Goal: Task Accomplishment & Management: Use online tool/utility

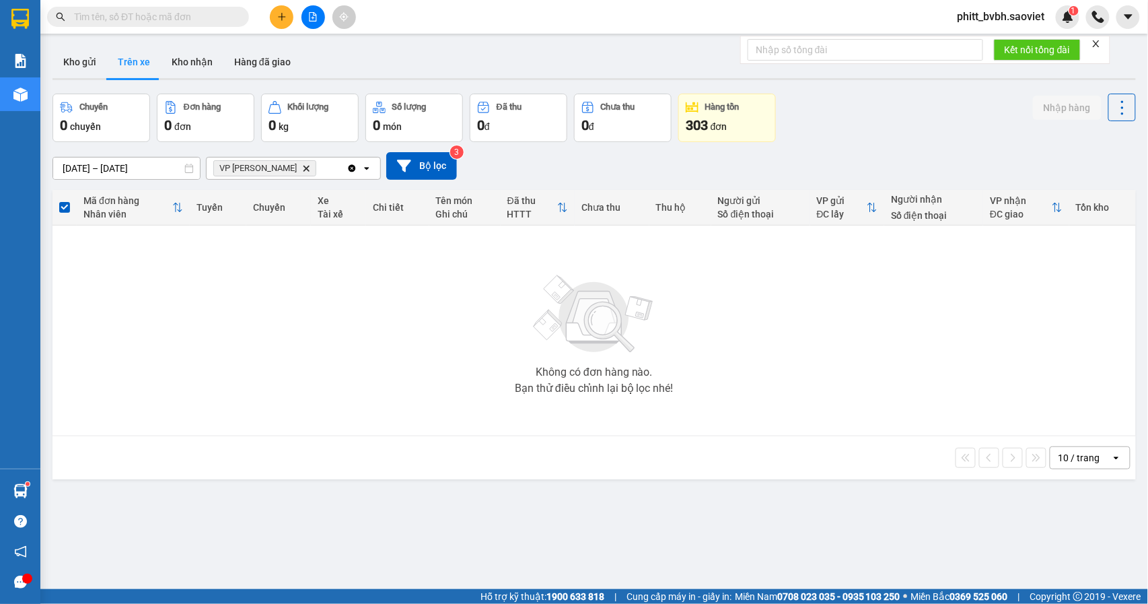
click at [195, 53] on button "Kho nhận" at bounding box center [192, 62] width 63 height 32
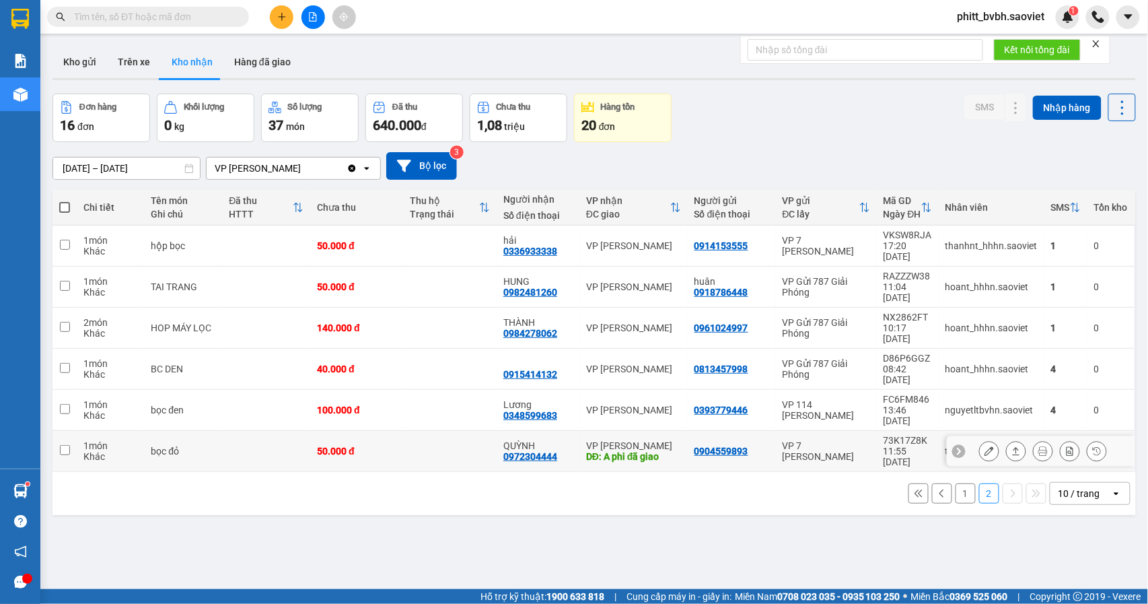
click at [534, 451] on div "0972304444" at bounding box center [530, 456] width 54 height 11
click at [956, 483] on button "1" at bounding box center [966, 493] width 20 height 20
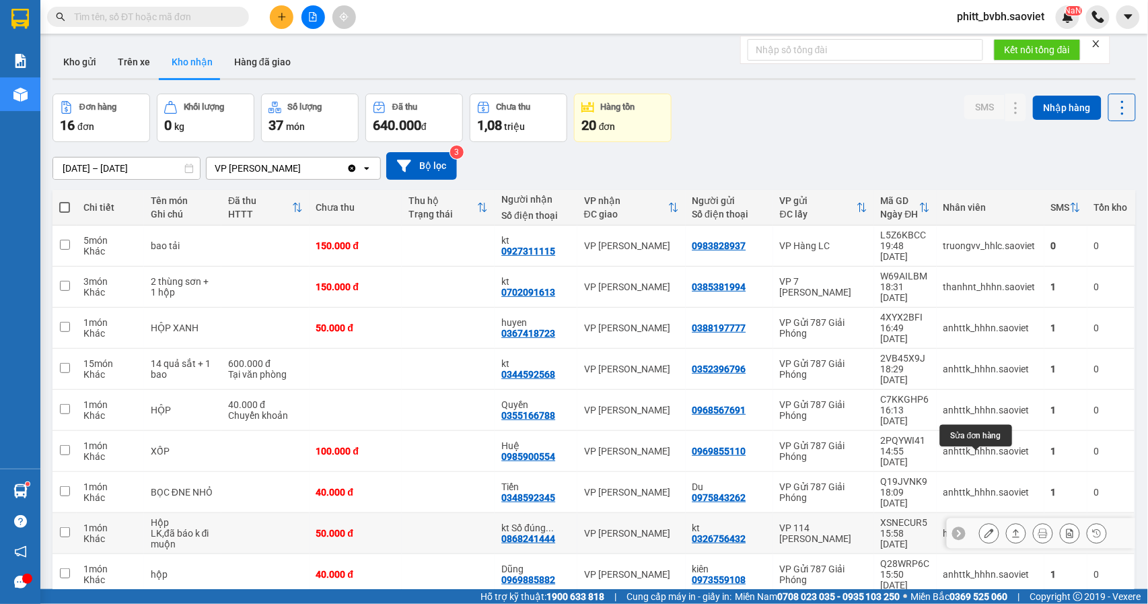
click at [985, 528] on icon at bounding box center [989, 532] width 9 height 9
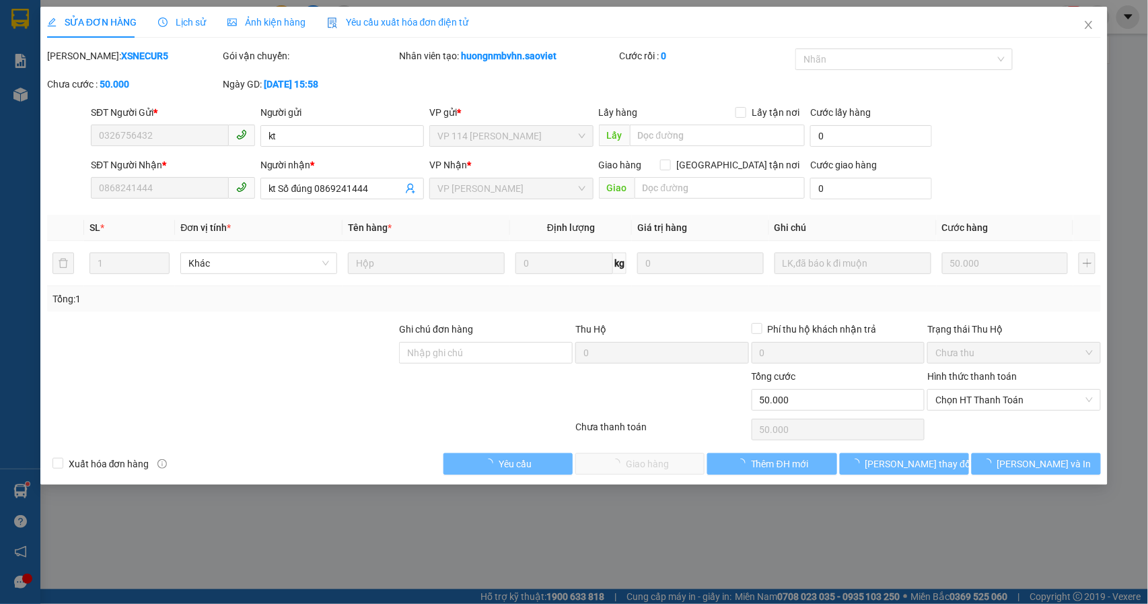
type input "0326756432"
type input "kt"
type input "0868241444"
type input "kt Số đúng 0869241444"
type input "50.000"
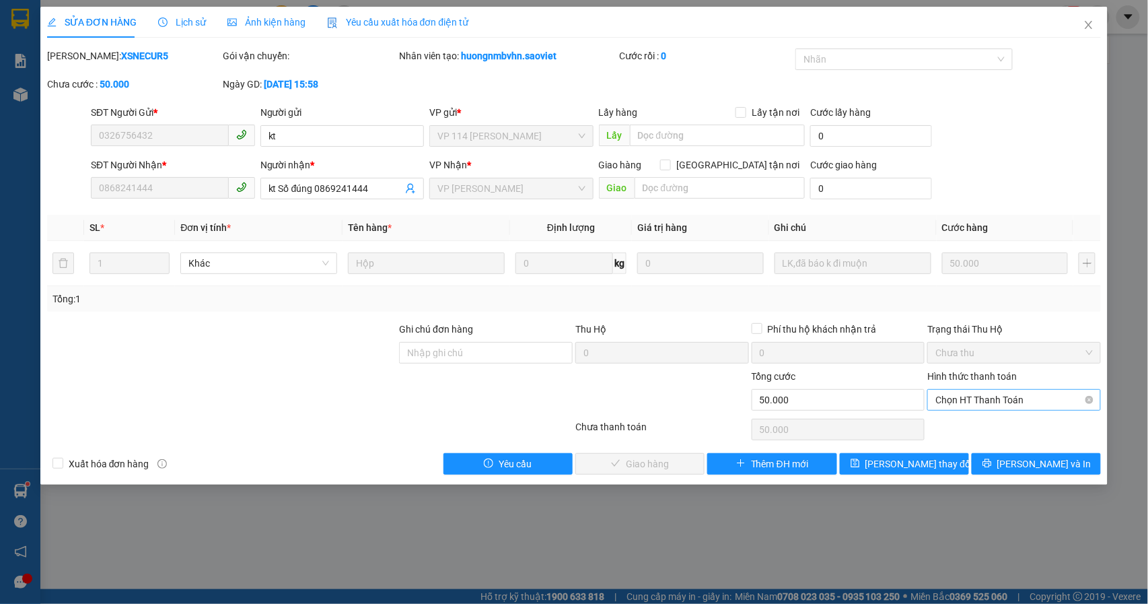
click at [1000, 394] on span "Chọn HT Thanh Toán" at bounding box center [1015, 400] width 158 height 20
click at [992, 421] on div "Tại văn phòng" at bounding box center [1015, 428] width 158 height 15
type input "0"
click at [649, 456] on button "[PERSON_NAME] và Giao hàng" at bounding box center [639, 464] width 129 height 22
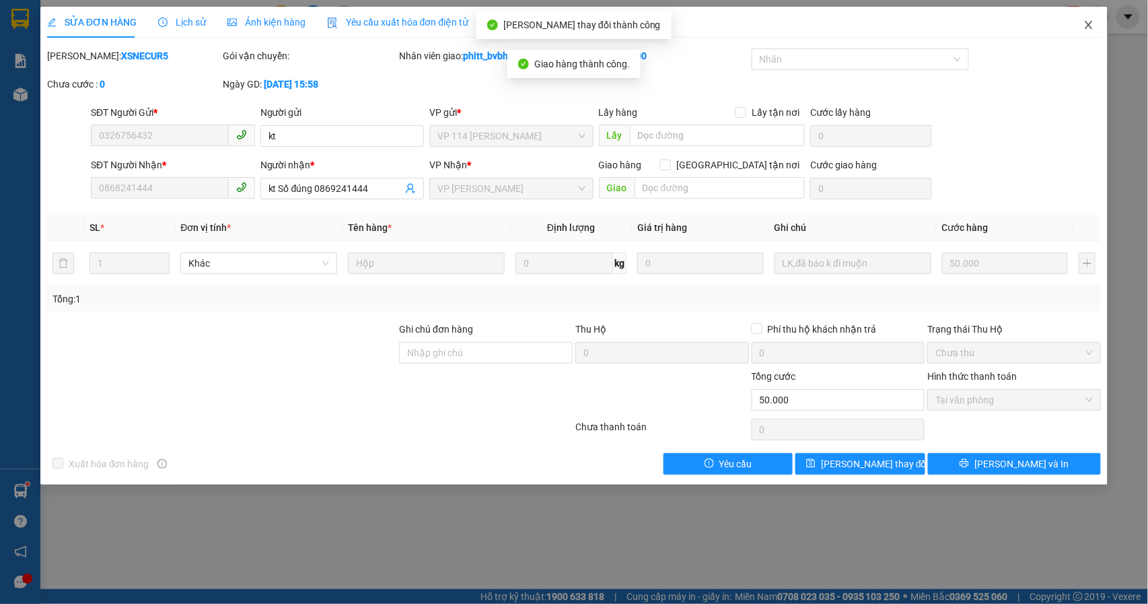
click at [1088, 22] on icon "close" at bounding box center [1089, 25] width 11 height 11
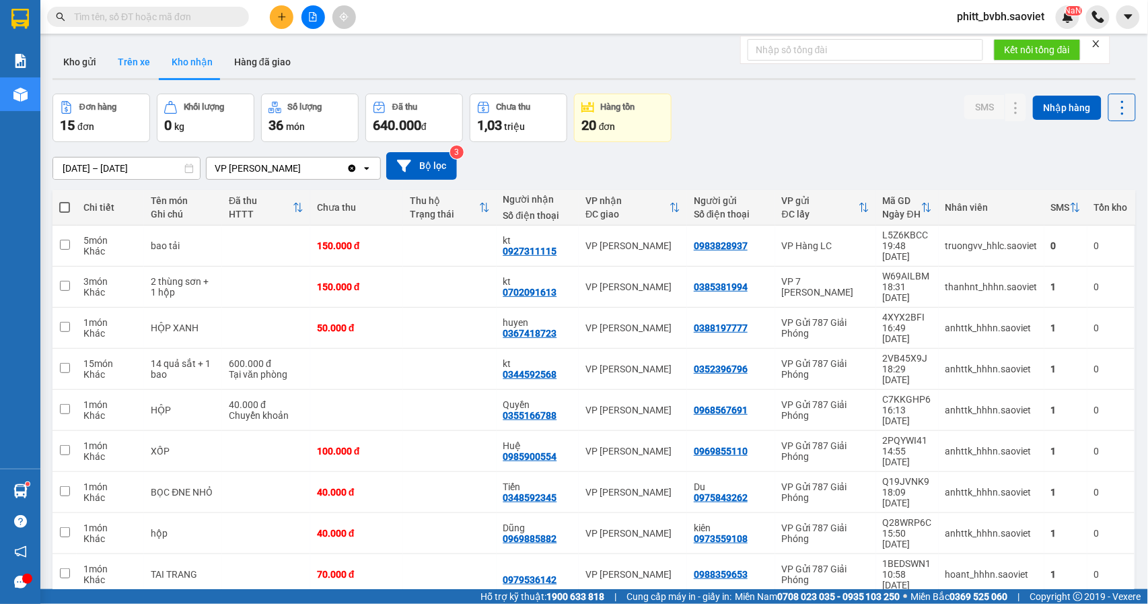
click at [131, 55] on button "Trên xe" at bounding box center [134, 62] width 54 height 32
